Goal: Transaction & Acquisition: Purchase product/service

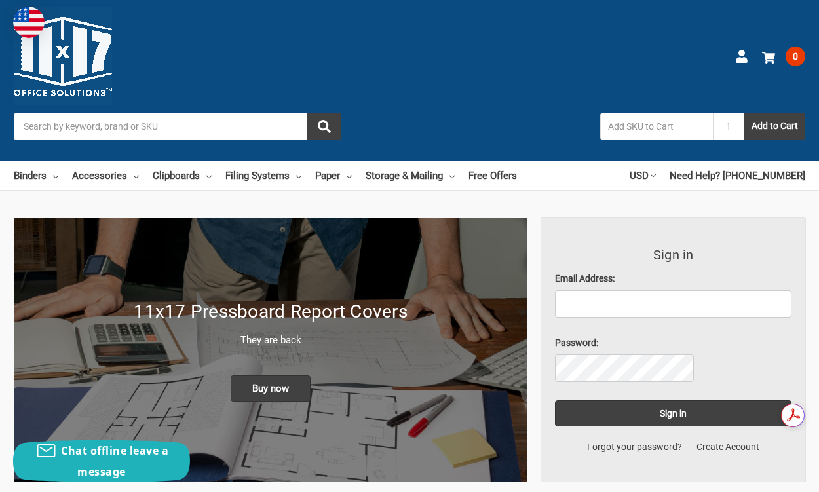
click at [235, 113] on input "Search" at bounding box center [178, 127] width 328 height 28
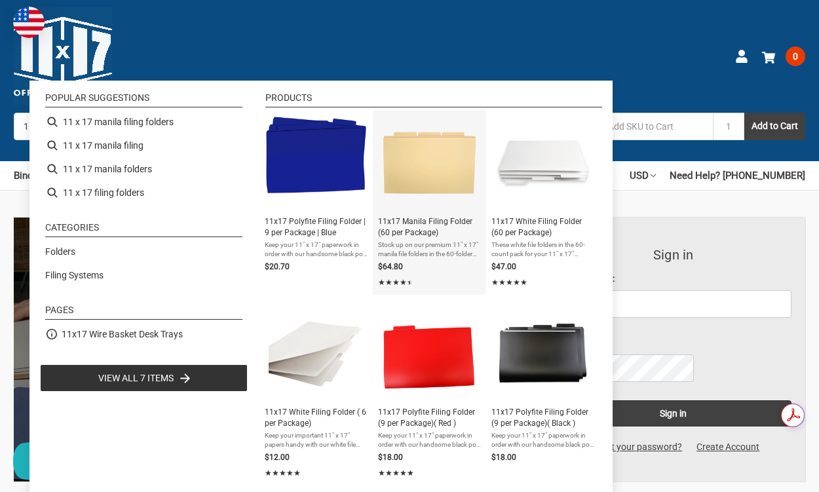
type input "11 x 17 manila filing folders"
click at [416, 234] on span "11x17 Manila Filing Folder (60 per Package)" at bounding box center [429, 227] width 103 height 22
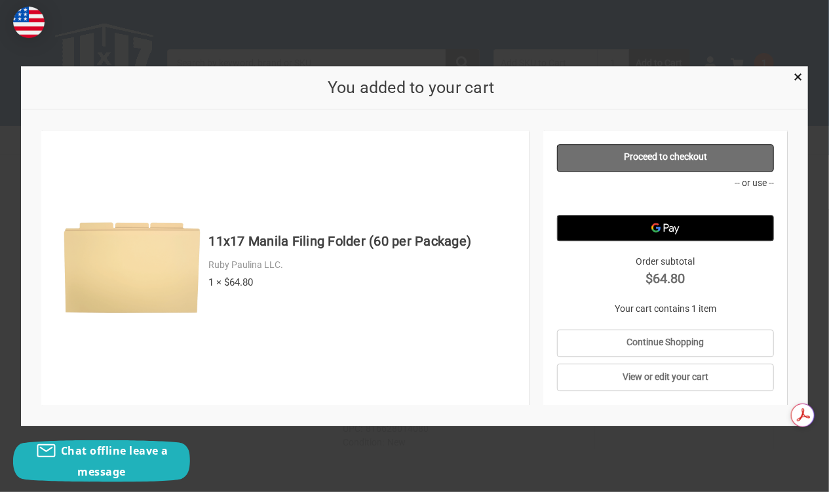
click at [629, 151] on link "Proceed to checkout" at bounding box center [665, 158] width 217 height 28
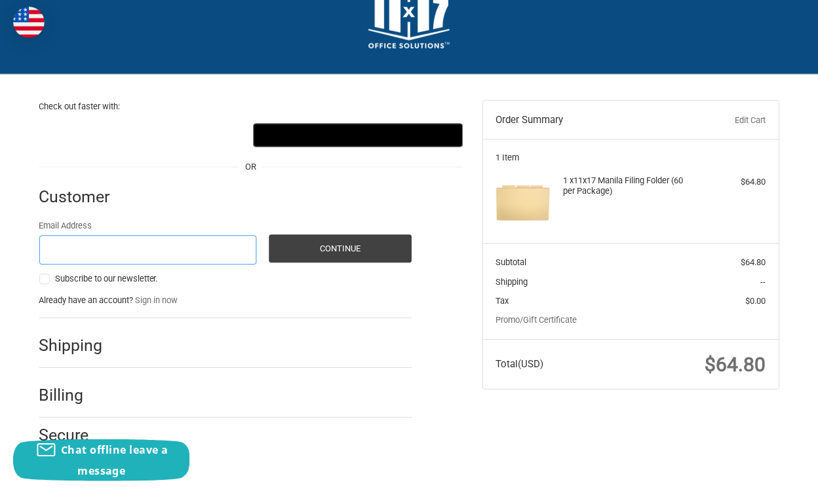
scroll to position [43, 0]
